Goal: Task Accomplishment & Management: Use online tool/utility

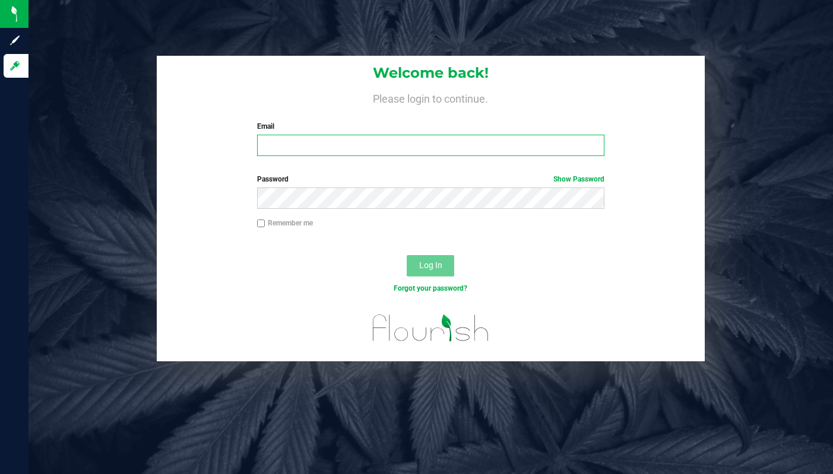
type input "[EMAIL_ADDRESS][DOMAIN_NAME]"
click at [359, 145] on input "[EMAIL_ADDRESS][DOMAIN_NAME]" at bounding box center [431, 145] width 348 height 21
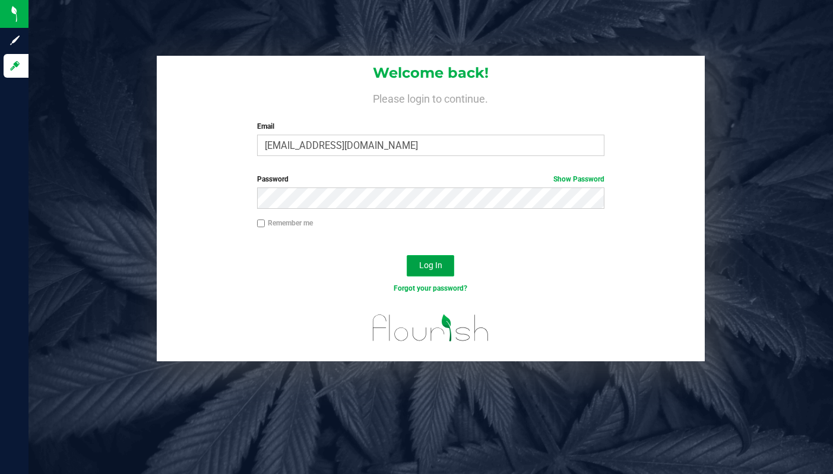
click at [423, 261] on span "Log In" at bounding box center [430, 265] width 23 height 9
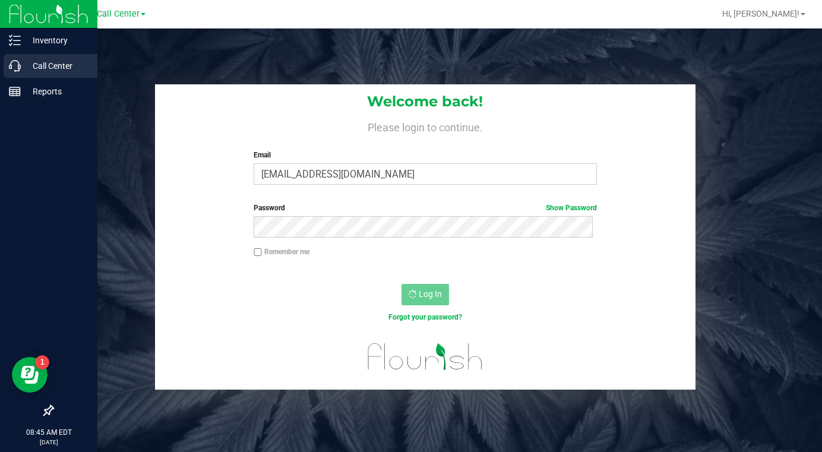
click at [61, 66] on p "Call Center" at bounding box center [56, 66] width 71 height 14
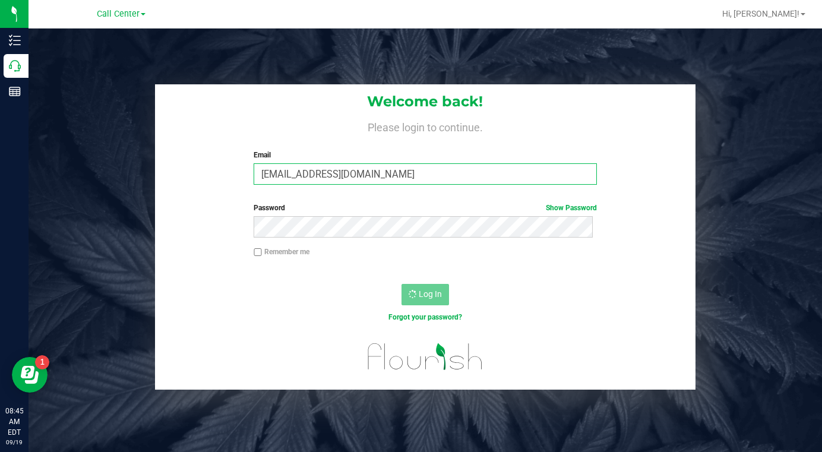
click at [324, 172] on input "[EMAIL_ADDRESS][DOMAIN_NAME]" at bounding box center [425, 173] width 343 height 21
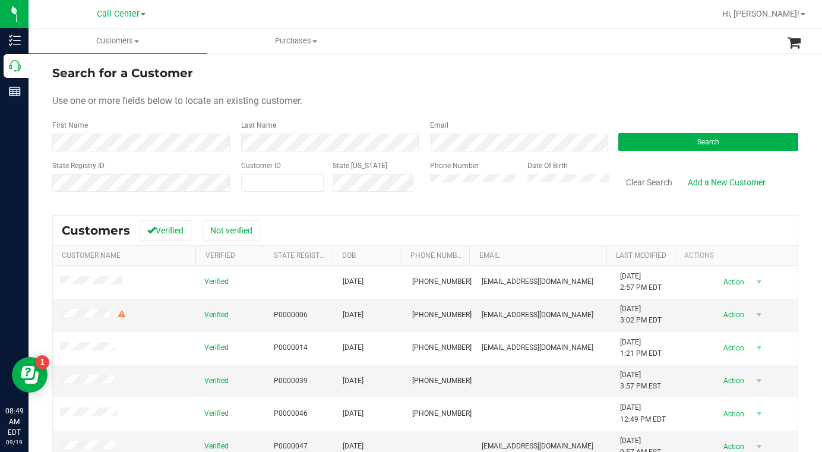
drag, startPoint x: 325, startPoint y: 97, endPoint x: 231, endPoint y: 96, distance: 94.4
click at [325, 96] on div "Use one or more fields below to locate an existing customer." at bounding box center [425, 101] width 746 height 14
click at [609, 86] on form "Search for a Customer Use one or more fields below to locate an existing custom…" at bounding box center [425, 133] width 746 height 138
click at [679, 91] on form "Search for a Customer Use one or more fields below to locate an existing custom…" at bounding box center [425, 133] width 746 height 138
click at [470, 96] on div "Use one or more fields below to locate an existing customer." at bounding box center [425, 101] width 746 height 14
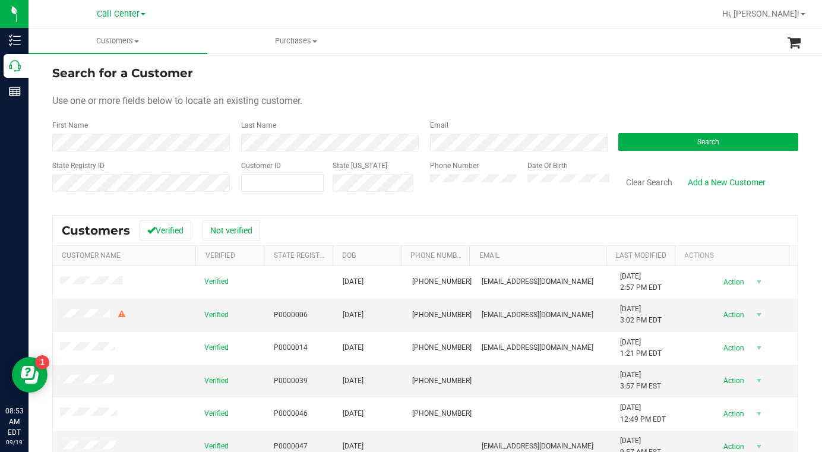
click at [641, 86] on form "Search for a Customer Use one or more fields below to locate an existing custom…" at bounding box center [425, 133] width 746 height 138
drag, startPoint x: 584, startPoint y: 78, endPoint x: 685, endPoint y: 111, distance: 106.1
click at [584, 78] on div "Search for a Customer" at bounding box center [425, 73] width 746 height 18
